Goal: Check status: Check status

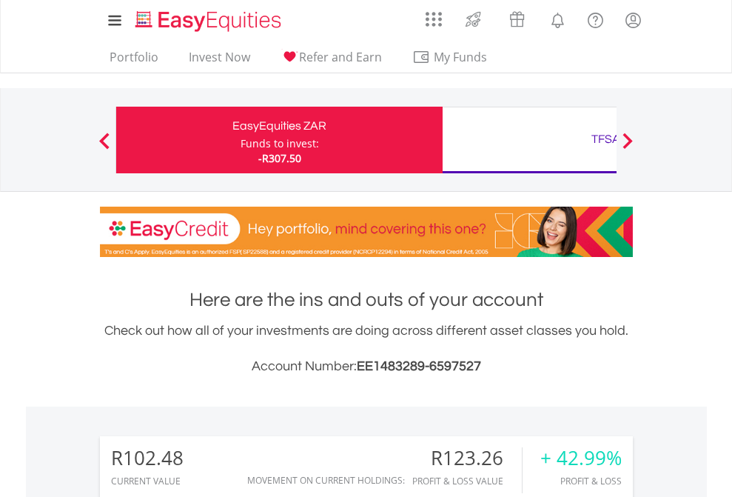
scroll to position [142, 232]
click at [241, 140] on div "Funds to invest:" at bounding box center [280, 143] width 78 height 15
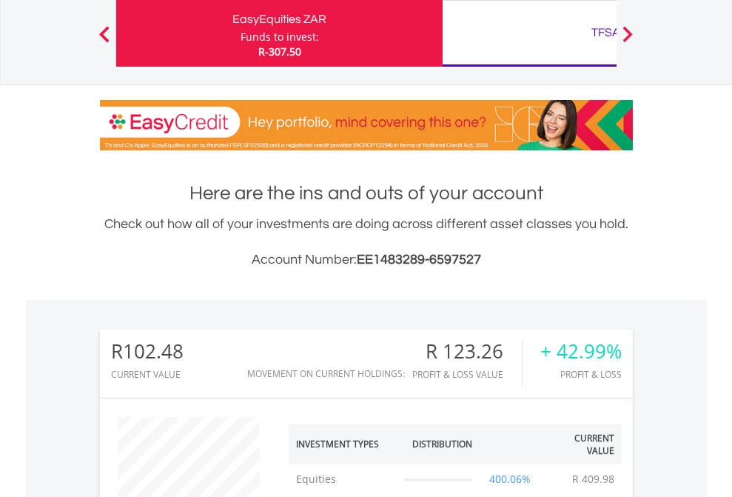
click at [529, 33] on div "TFSA" at bounding box center [605, 32] width 309 height 21
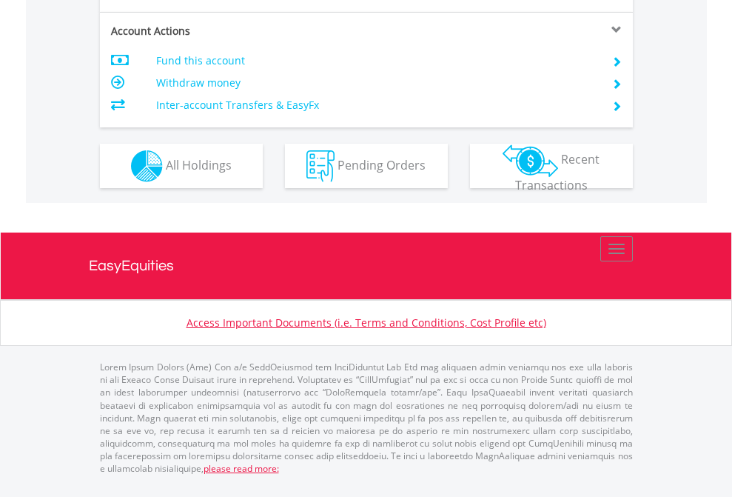
scroll to position [1389, 0]
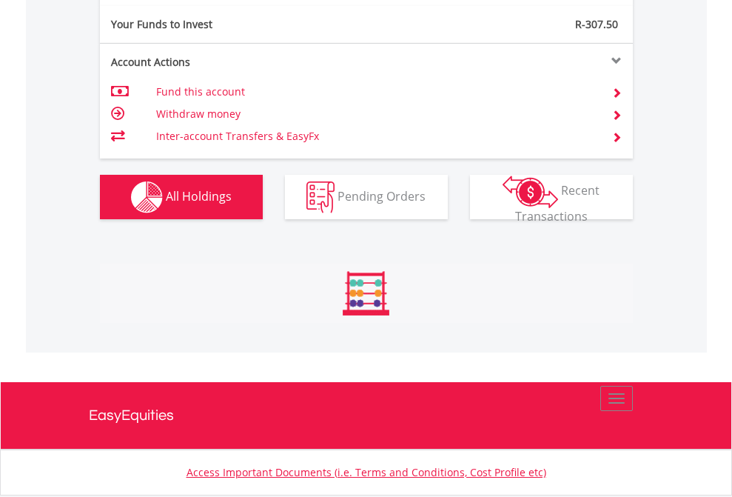
scroll to position [1646, 0]
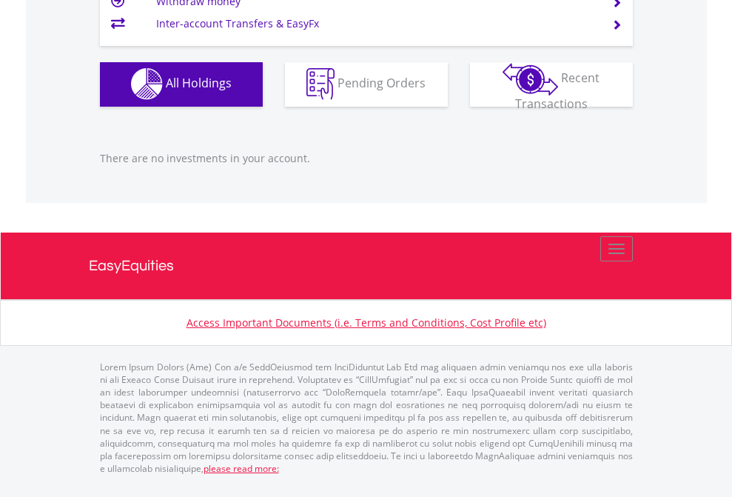
scroll to position [142, 232]
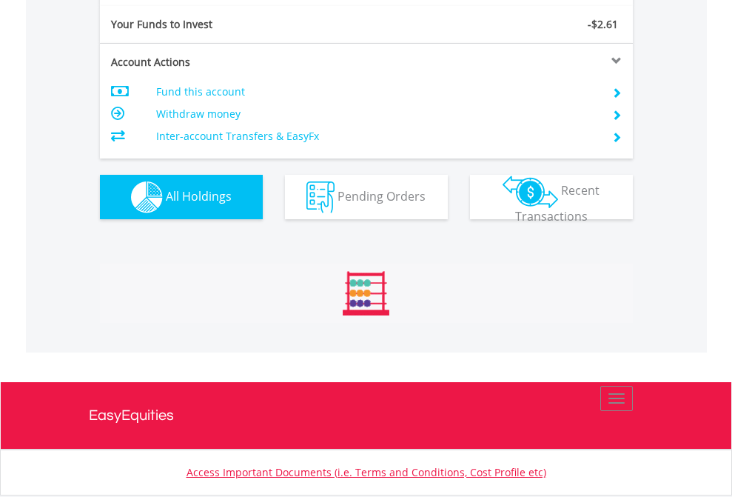
scroll to position [1646, 0]
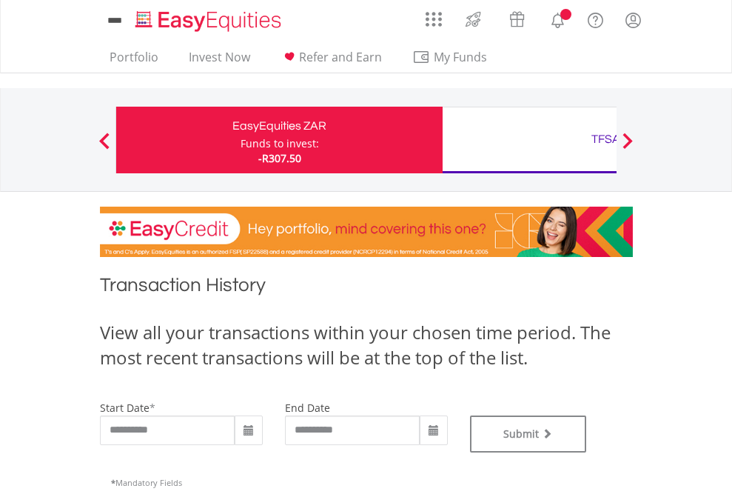
type input "**********"
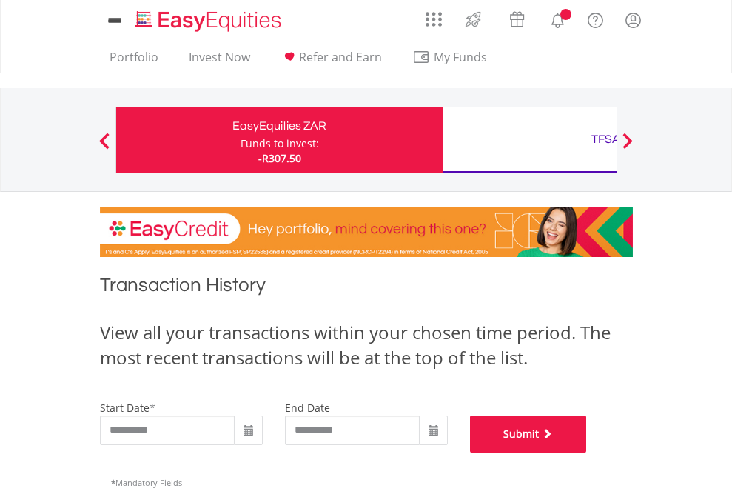
click at [587, 452] on button "Submit" at bounding box center [528, 433] width 117 height 37
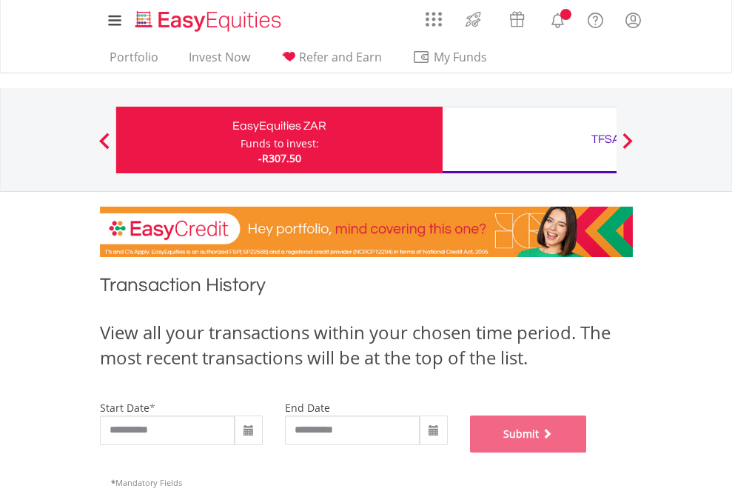
scroll to position [600, 0]
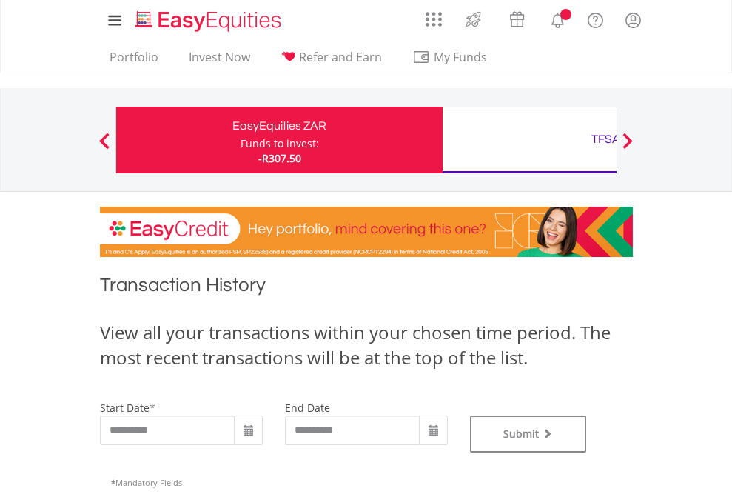
click at [529, 140] on div "TFSA" at bounding box center [605, 139] width 309 height 21
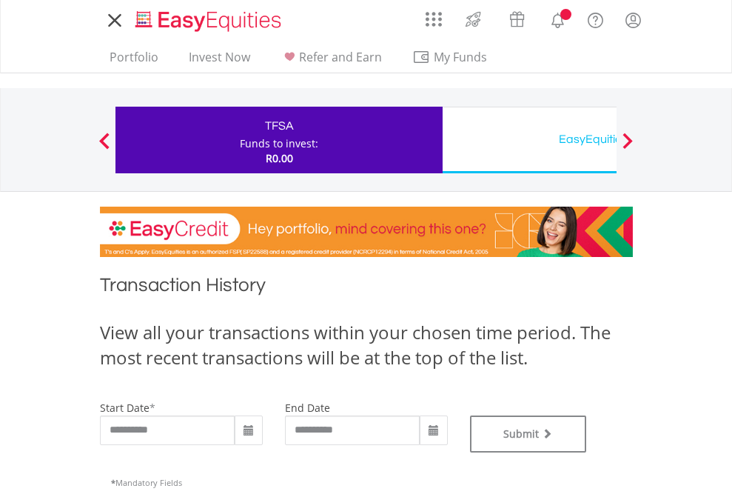
type input "**********"
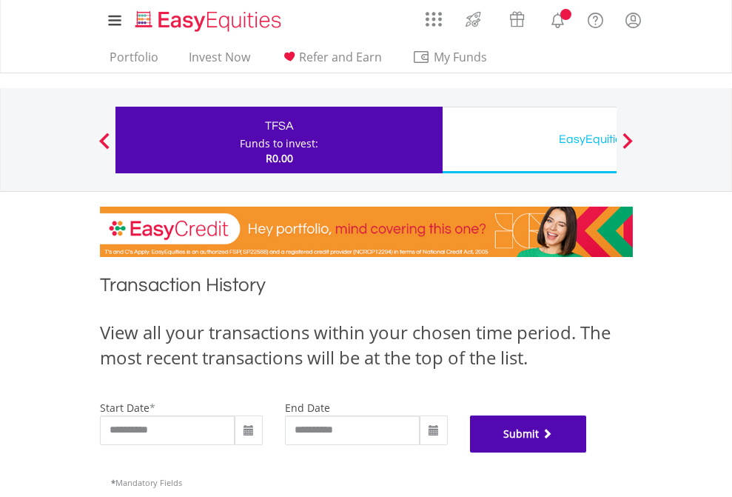
click at [587, 452] on button "Submit" at bounding box center [528, 433] width 117 height 37
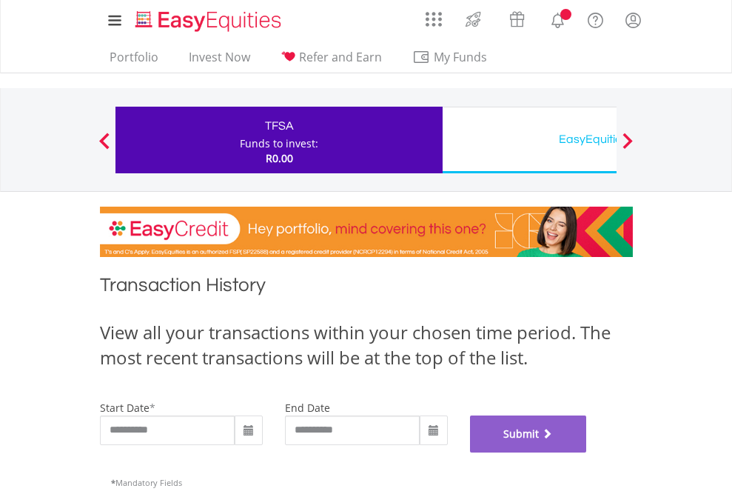
scroll to position [600, 0]
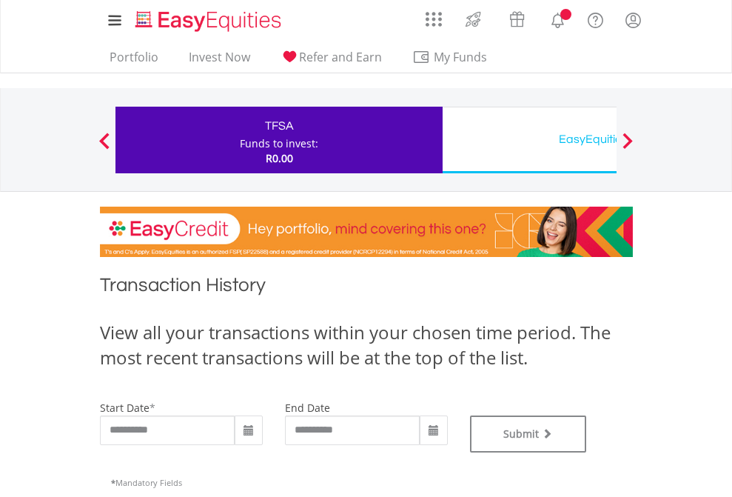
click at [529, 140] on div "EasyEquities USD" at bounding box center [605, 139] width 309 height 21
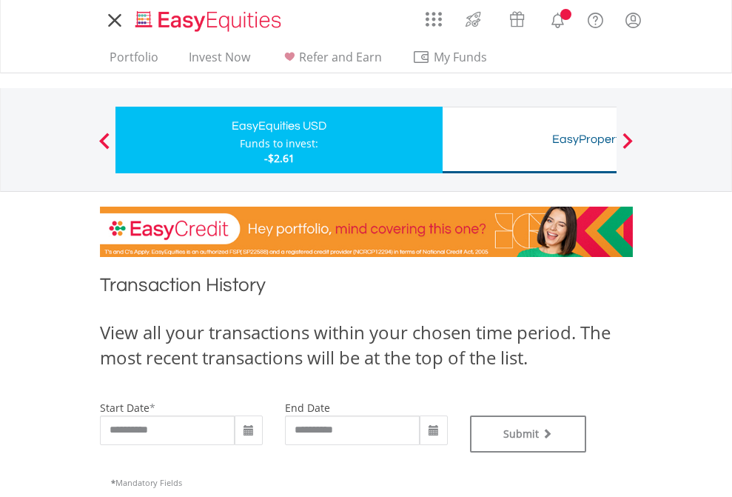
type input "**********"
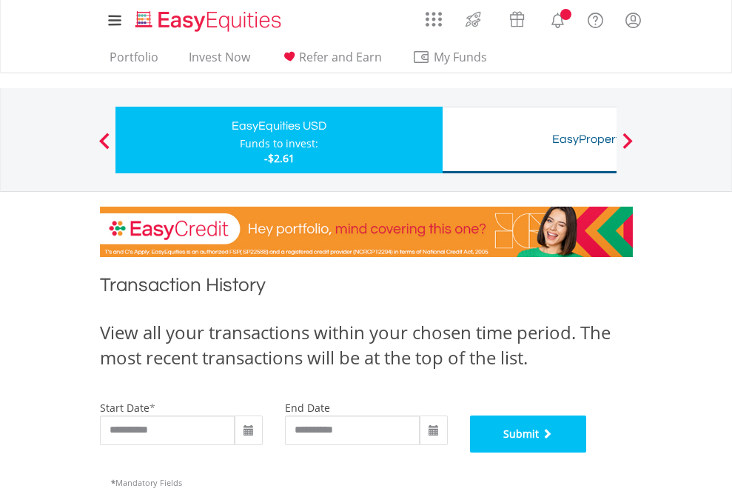
click at [587, 452] on button "Submit" at bounding box center [528, 433] width 117 height 37
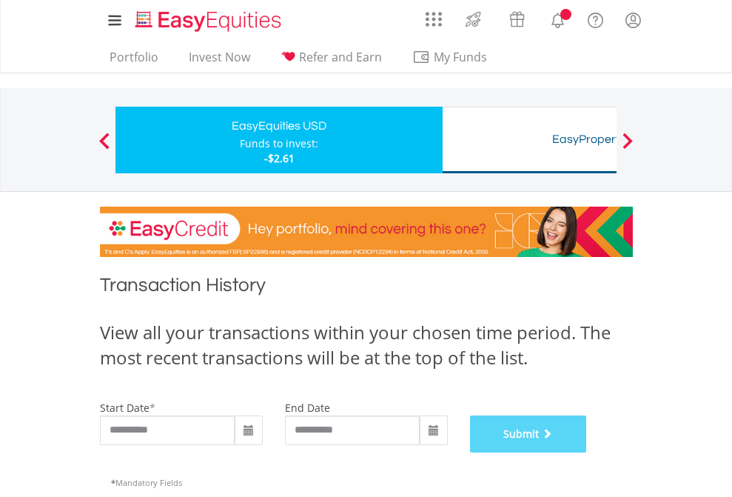
scroll to position [600, 0]
